Goal: Task Accomplishment & Management: Use online tool/utility

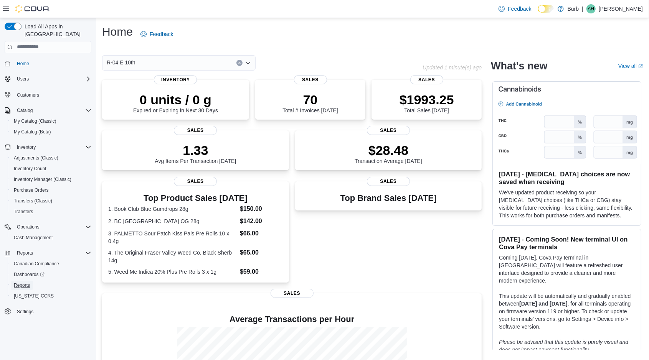
click at [23, 282] on span "Reports" at bounding box center [22, 285] width 16 height 6
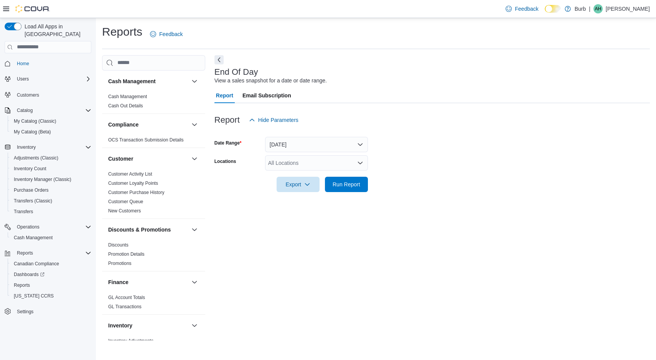
click at [361, 165] on icon "Open list of options" at bounding box center [360, 163] width 6 height 6
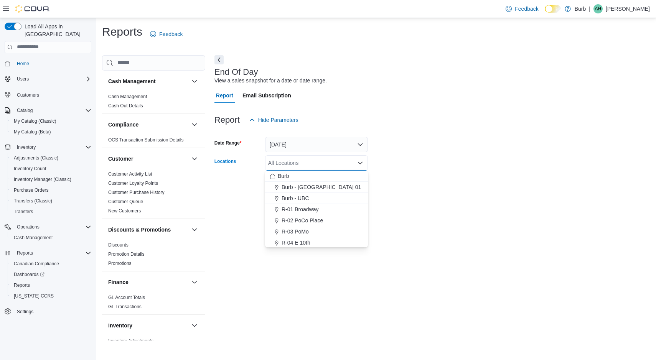
drag, startPoint x: 318, startPoint y: 239, endPoint x: 352, endPoint y: 234, distance: 34.5
click at [317, 239] on div "R-04 E 10th" at bounding box center [317, 243] width 94 height 8
click at [407, 226] on div "End Of Day View a sales snapshot for a date or date range. Report Email Subscri…" at bounding box center [431, 197] width 435 height 285
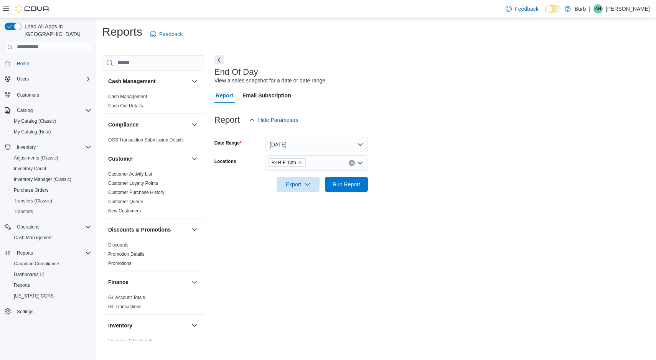
click at [360, 186] on span "Run Report" at bounding box center [347, 185] width 28 height 8
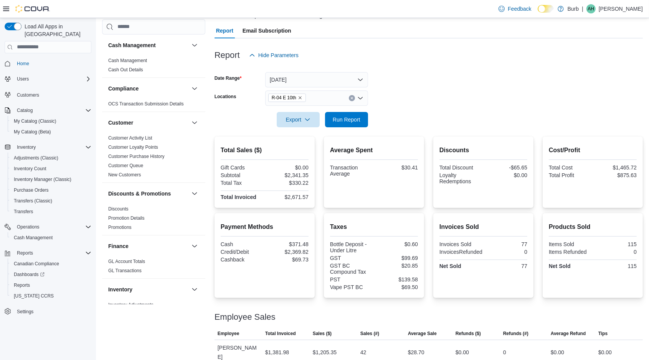
scroll to position [97, 0]
